Goal: Transaction & Acquisition: Purchase product/service

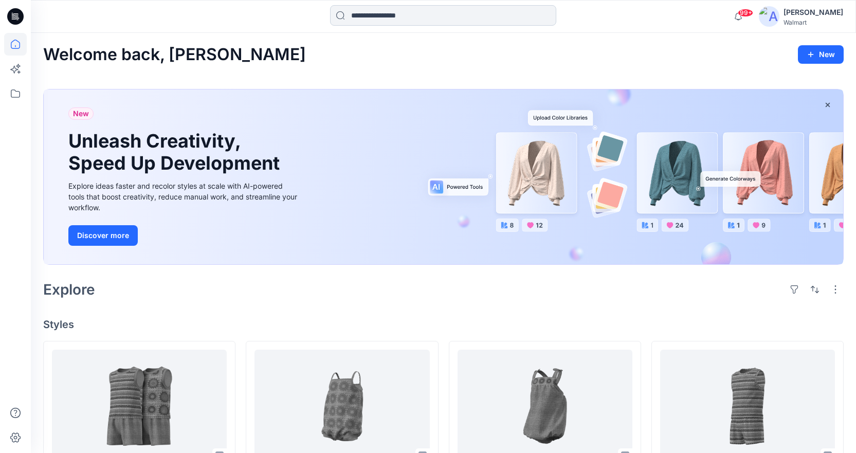
click at [402, 20] on input at bounding box center [443, 15] width 226 height 21
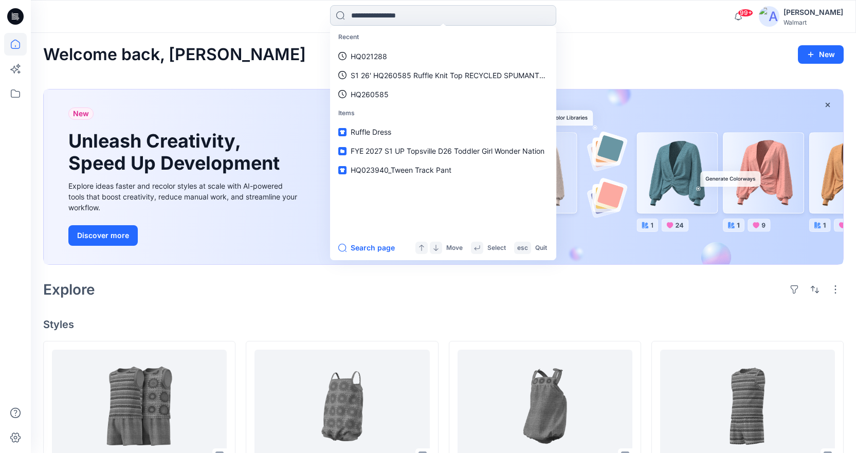
click at [371, 22] on input at bounding box center [443, 15] width 226 height 21
paste input "********"
type input "********"
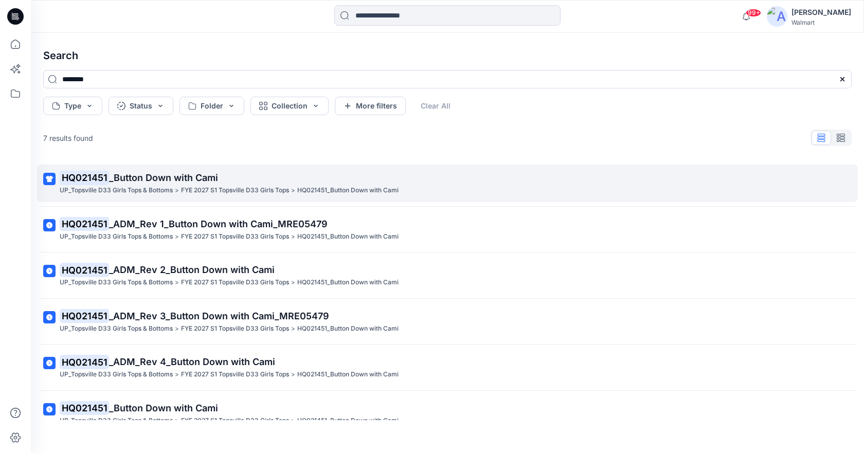
click at [187, 189] on p "FYE 2027 S1 Topsville D33 Girls Tops" at bounding box center [235, 190] width 108 height 11
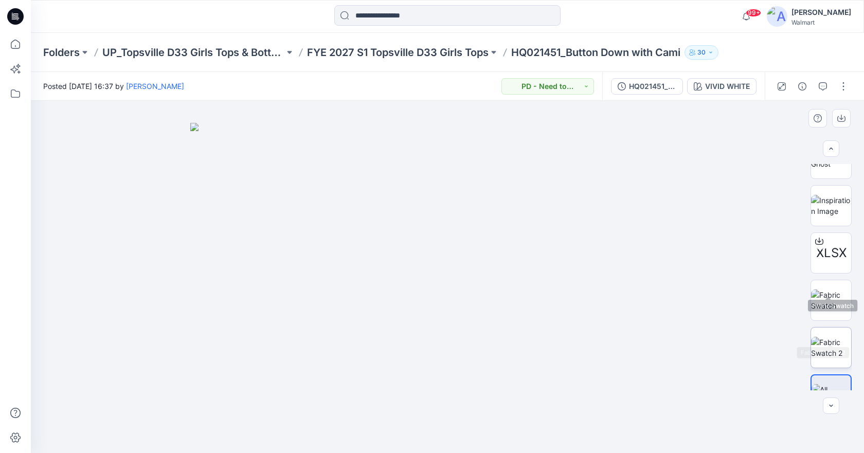
scroll to position [193, 0]
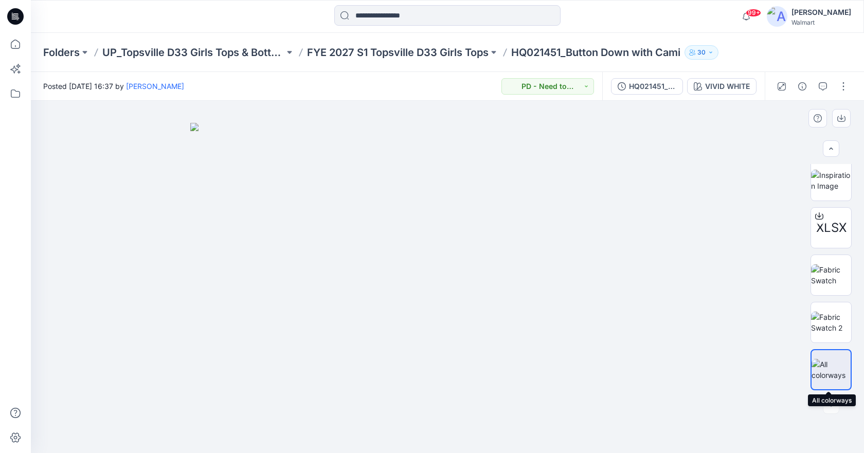
click at [838, 379] on img at bounding box center [830, 370] width 39 height 22
click at [832, 333] on img at bounding box center [831, 323] width 40 height 22
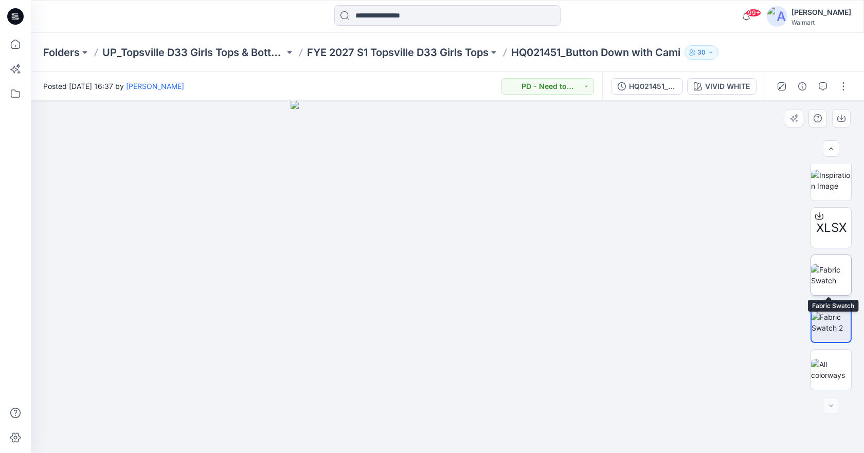
click at [842, 270] on img at bounding box center [831, 275] width 40 height 22
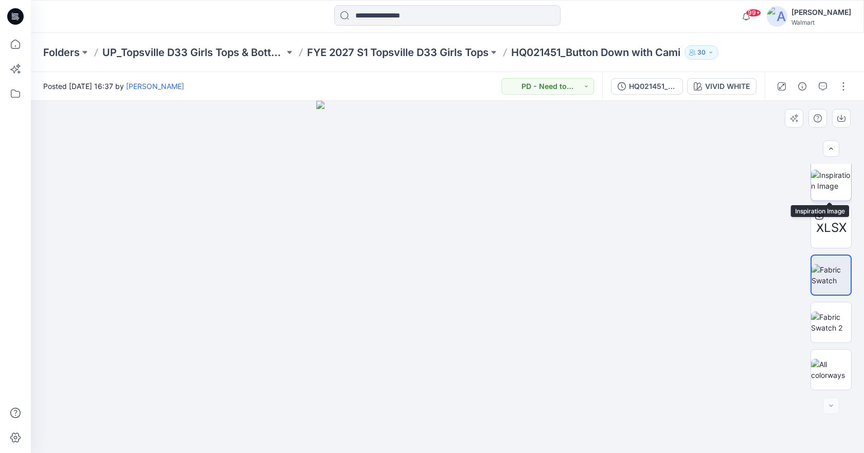
click at [824, 182] on img at bounding box center [831, 181] width 40 height 22
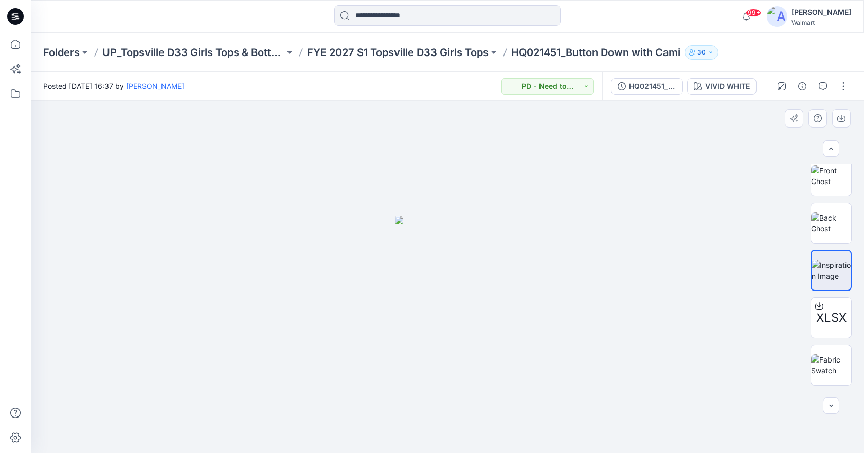
scroll to position [39, 0]
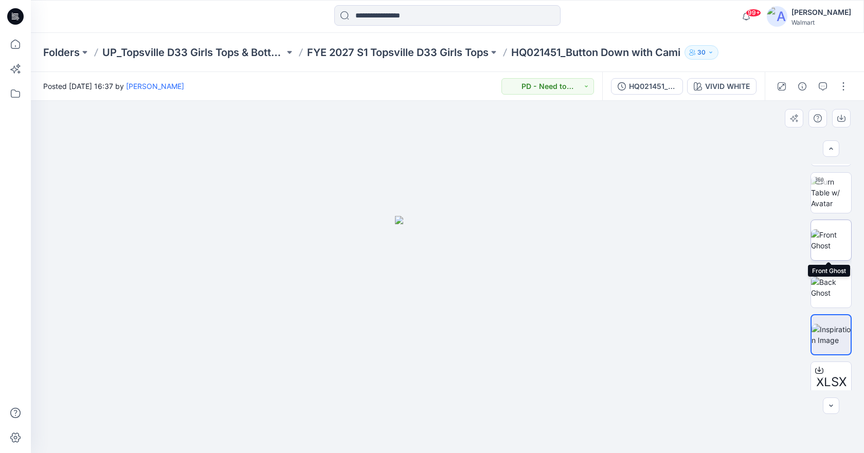
click at [836, 241] on img at bounding box center [831, 240] width 40 height 22
click at [835, 286] on img at bounding box center [831, 288] width 40 height 22
click at [838, 251] on img at bounding box center [831, 240] width 40 height 22
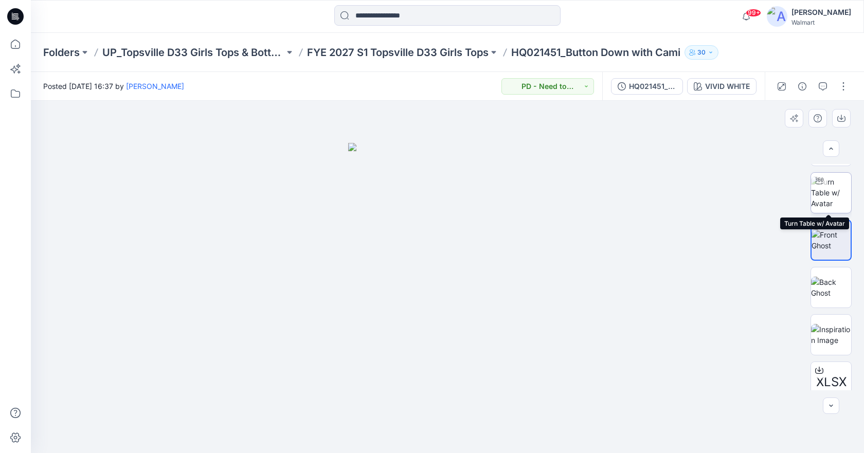
click at [836, 204] on img at bounding box center [831, 192] width 40 height 32
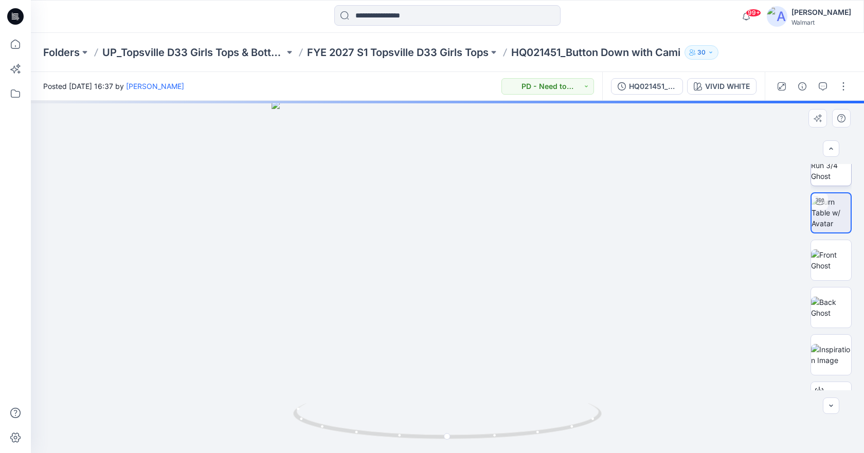
scroll to position [0, 0]
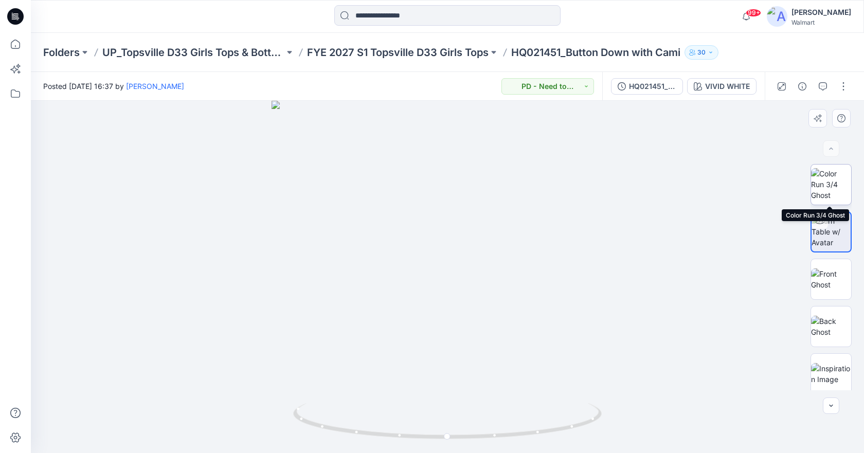
click at [841, 198] on img at bounding box center [831, 184] width 40 height 32
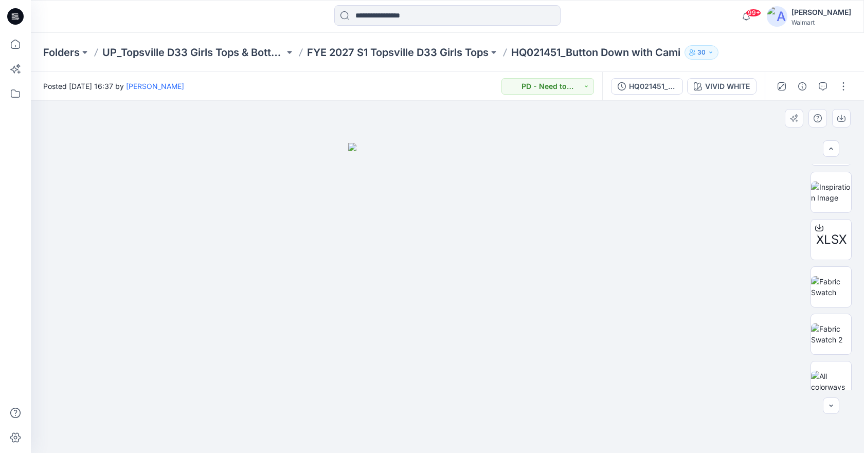
scroll to position [193, 0]
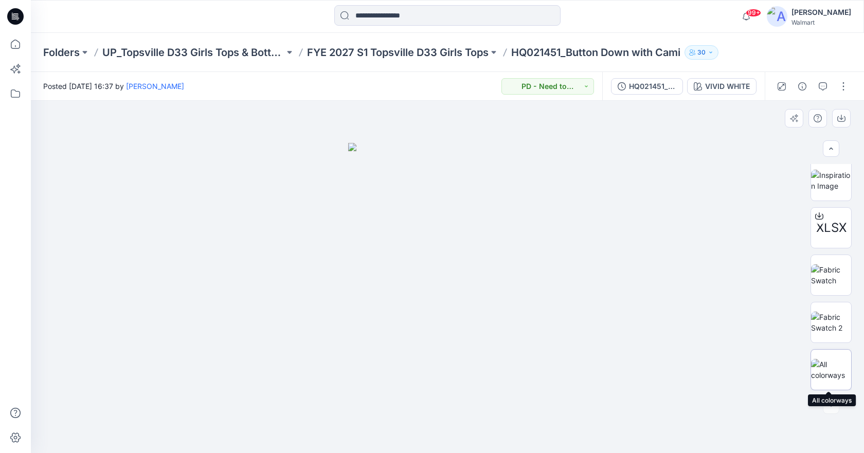
click at [839, 370] on img at bounding box center [831, 370] width 40 height 22
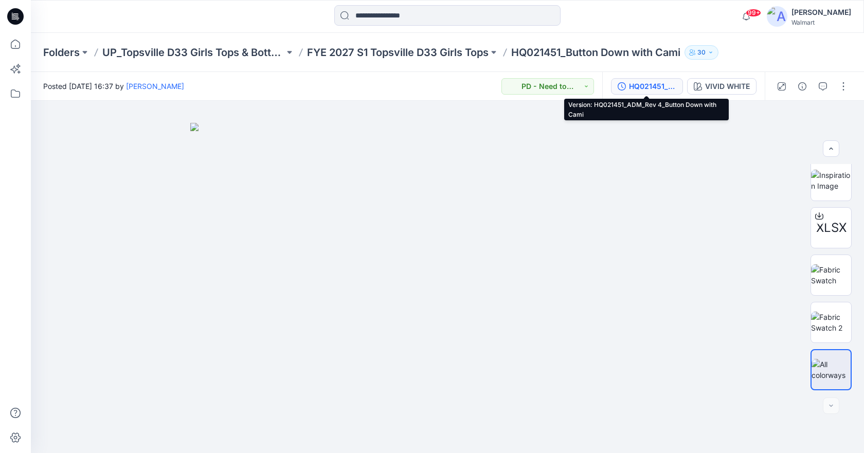
click at [665, 87] on div "HQ021451_ADM_Rev 4_Button Down with Cami" at bounding box center [652, 86] width 47 height 11
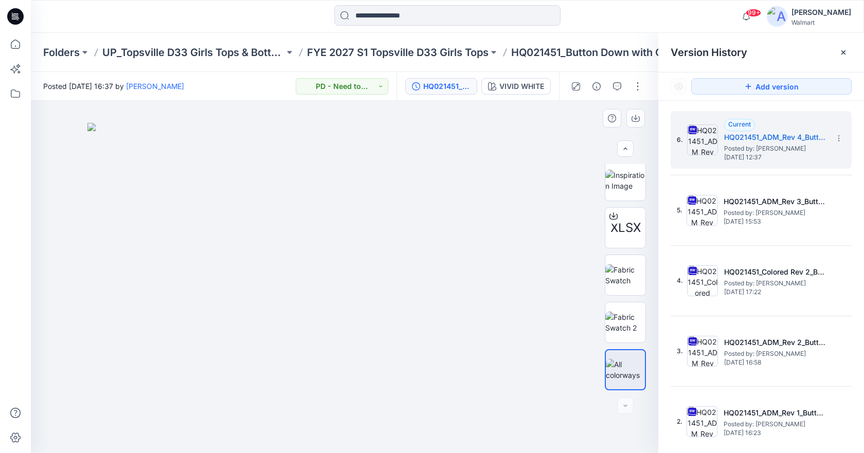
scroll to position [0, 0]
